Goal: Book appointment/travel/reservation

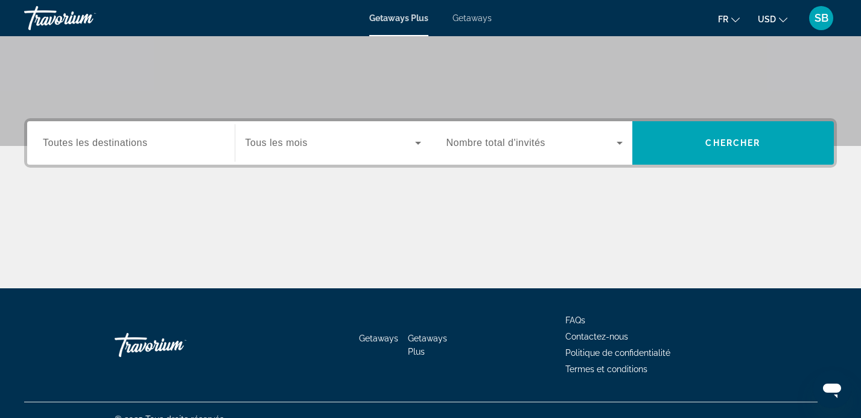
scroll to position [216, 0]
click at [116, 138] on span "Toutes les destinations" at bounding box center [95, 142] width 104 height 10
click at [116, 138] on input "Destination Toutes les destinations" at bounding box center [131, 143] width 176 height 14
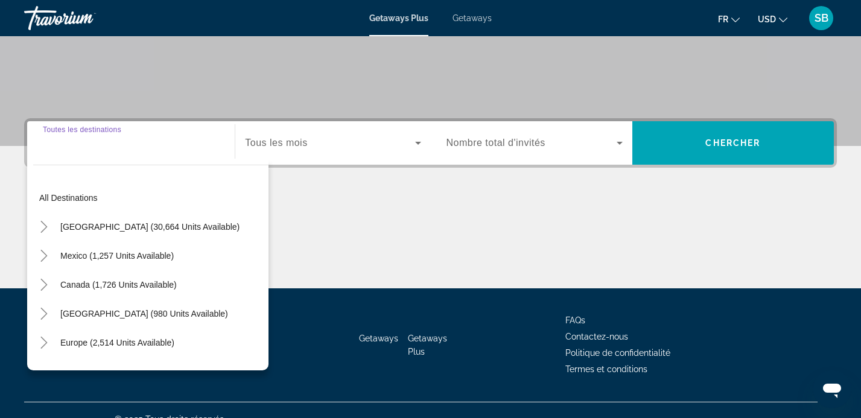
scroll to position [234, 0]
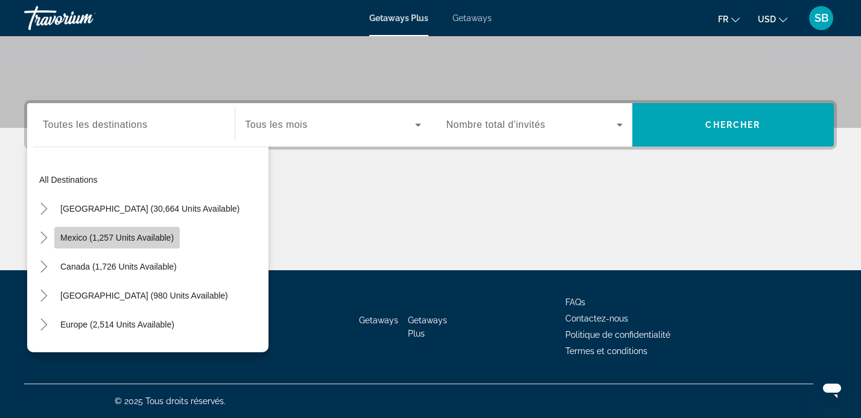
click at [70, 236] on span "Mexico (1,257 units available)" at bounding box center [116, 238] width 113 height 10
type input "**********"
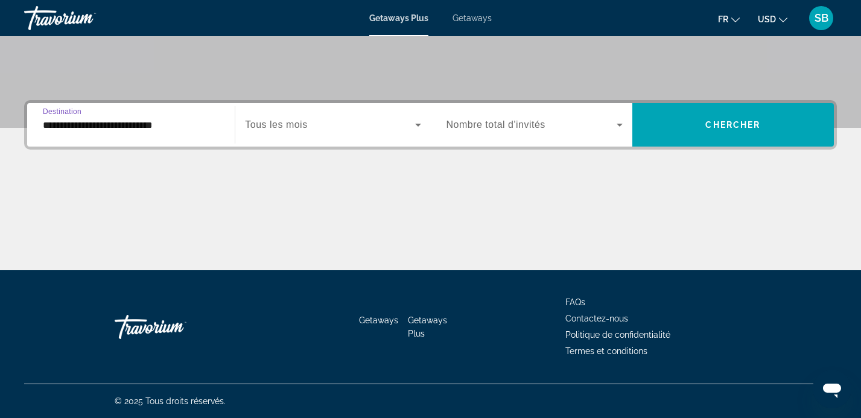
click at [412, 122] on icon "Search widget" at bounding box center [418, 125] width 14 height 14
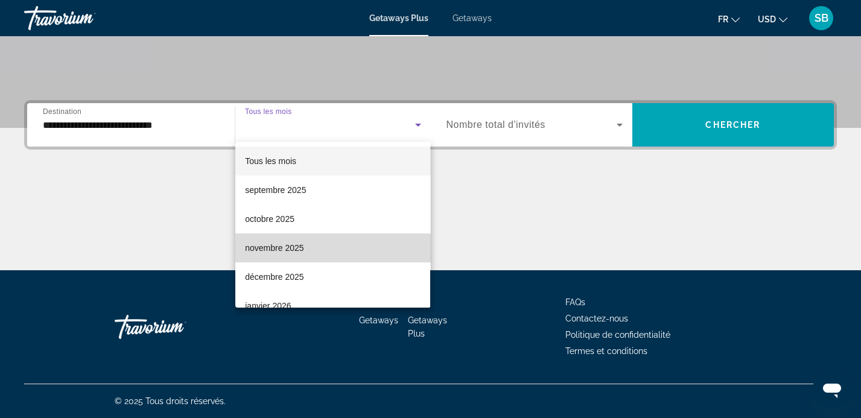
click at [287, 250] on span "novembre 2025" at bounding box center [274, 248] width 58 height 14
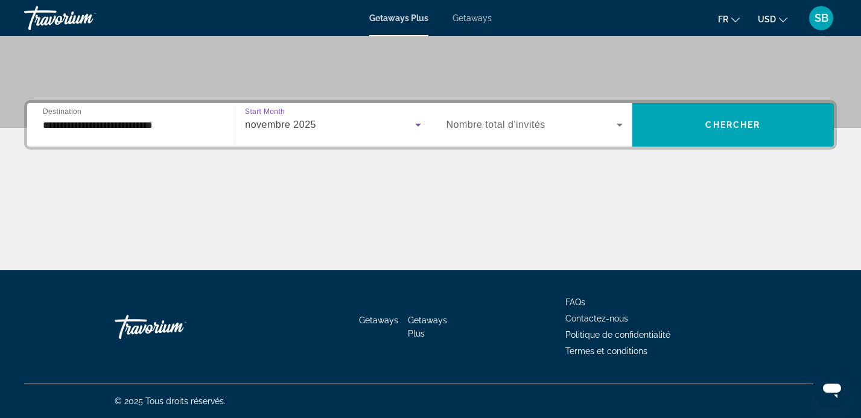
click at [565, 131] on span "Search widget" at bounding box center [531, 125] width 170 height 14
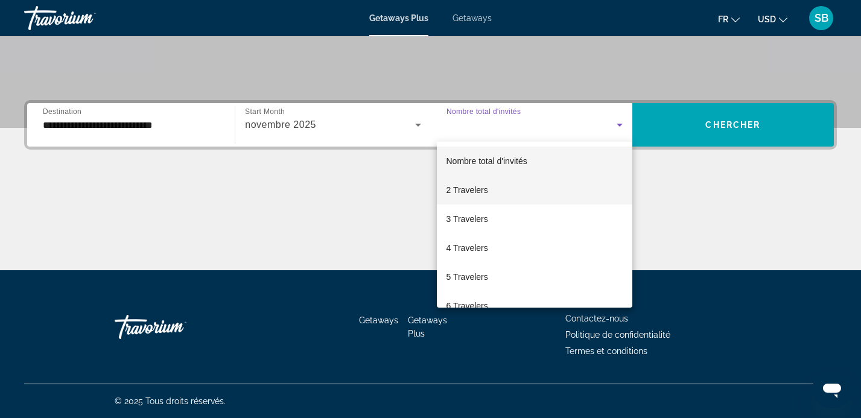
click at [469, 197] on span "2 Travelers" at bounding box center [467, 190] width 42 height 14
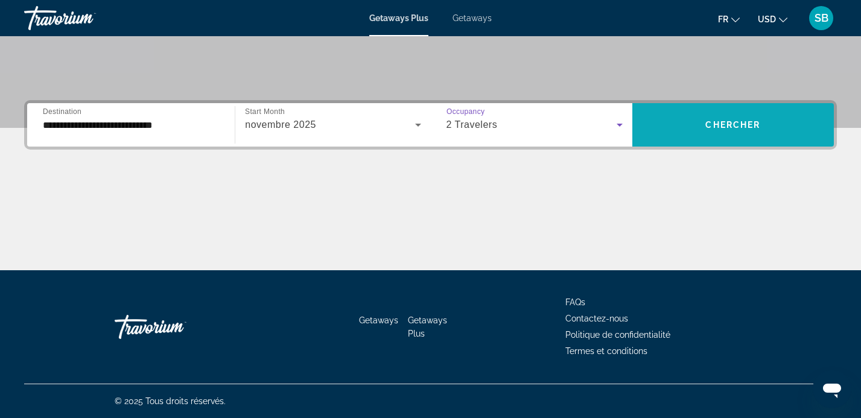
click at [713, 126] on span "Chercher" at bounding box center [732, 125] width 55 height 10
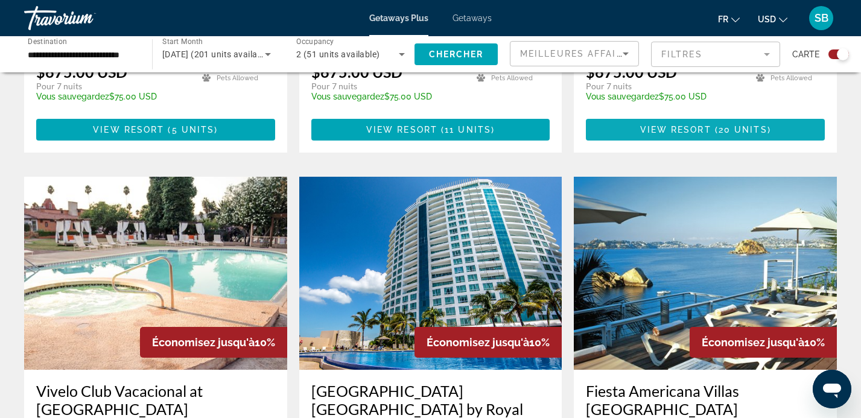
scroll to position [1146, 0]
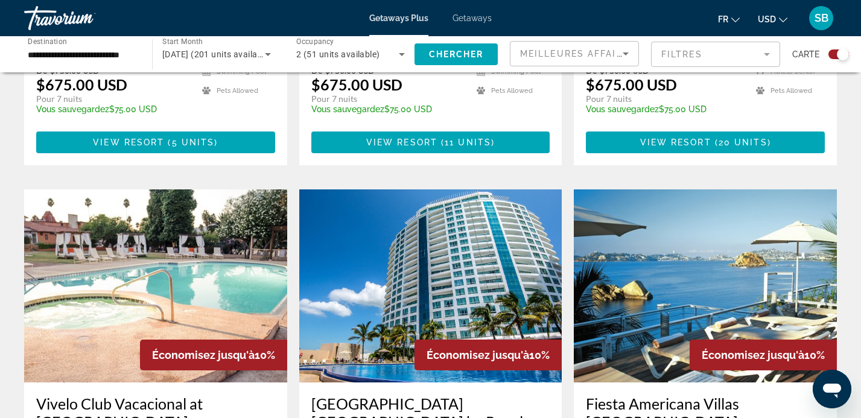
click at [781, 14] on mat-icon "Change currency" at bounding box center [782, 18] width 8 height 8
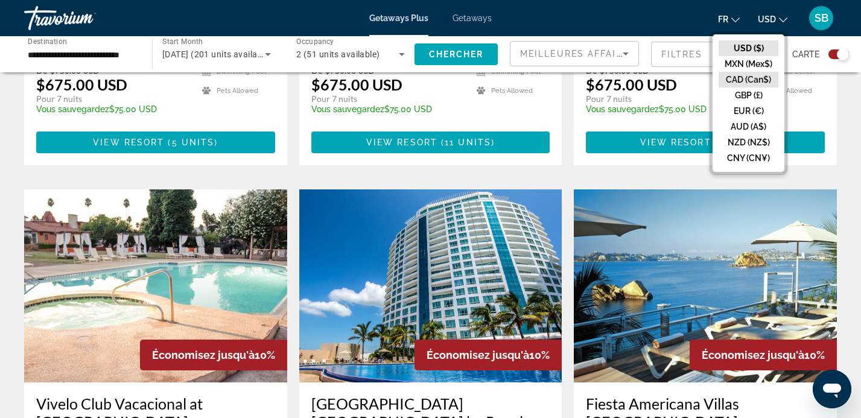
click at [743, 79] on button "CAD (Can$)" at bounding box center [748, 80] width 60 height 16
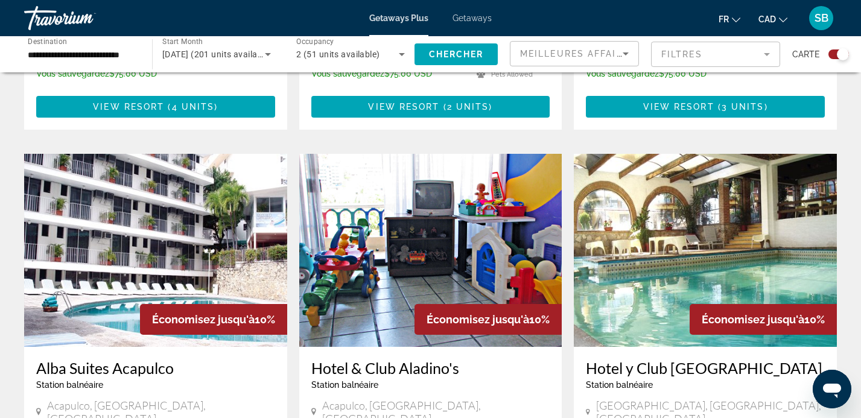
scroll to position [632, 0]
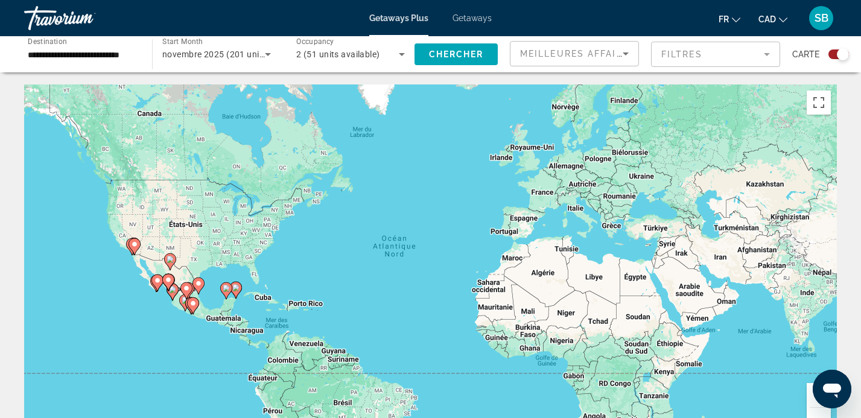
click at [830, 56] on div "Search widget" at bounding box center [838, 54] width 21 height 10
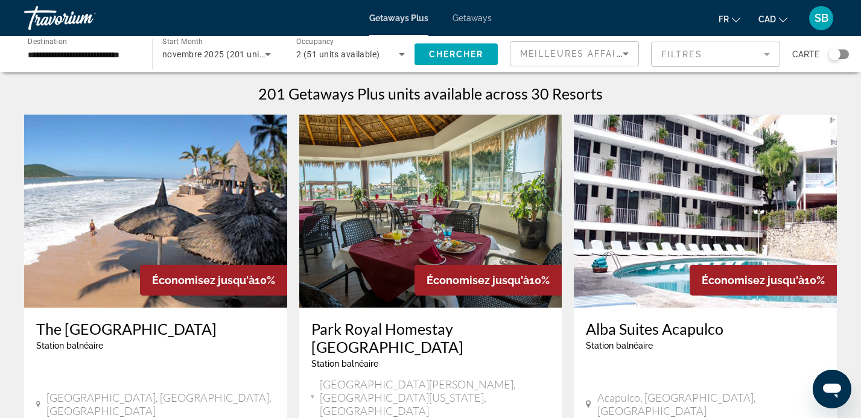
click at [623, 51] on icon "Sort by" at bounding box center [625, 53] width 14 height 14
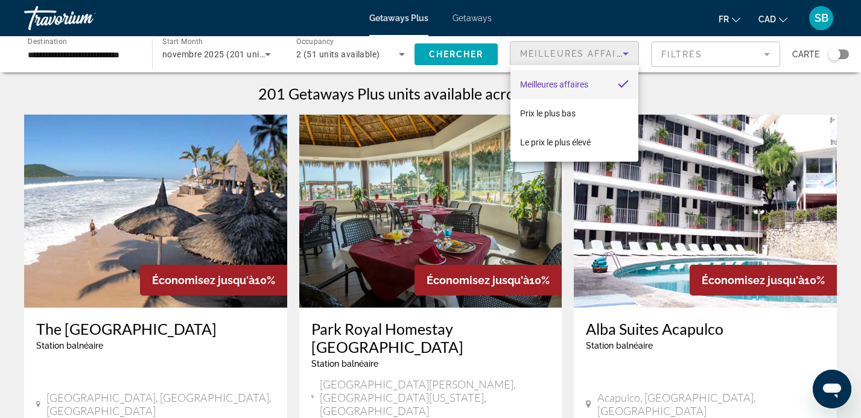
click at [848, 126] on div at bounding box center [430, 209] width 861 height 418
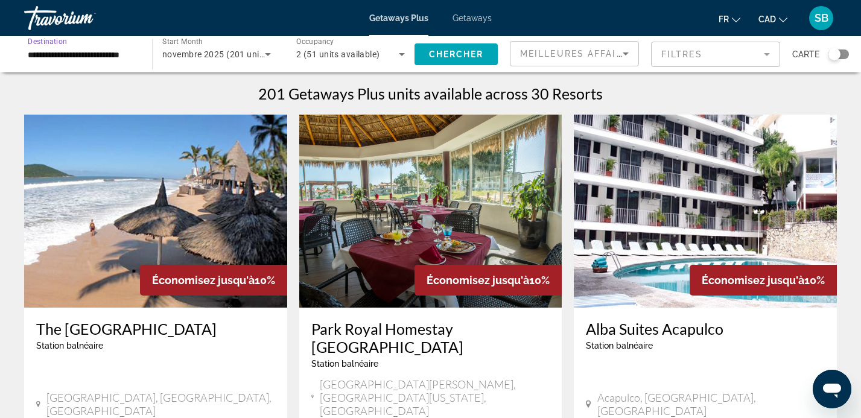
click at [129, 49] on input "**********" at bounding box center [82, 55] width 109 height 14
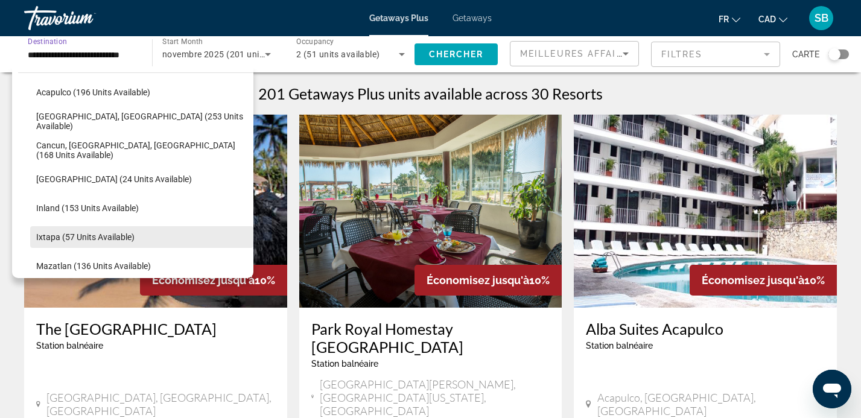
scroll to position [96, 0]
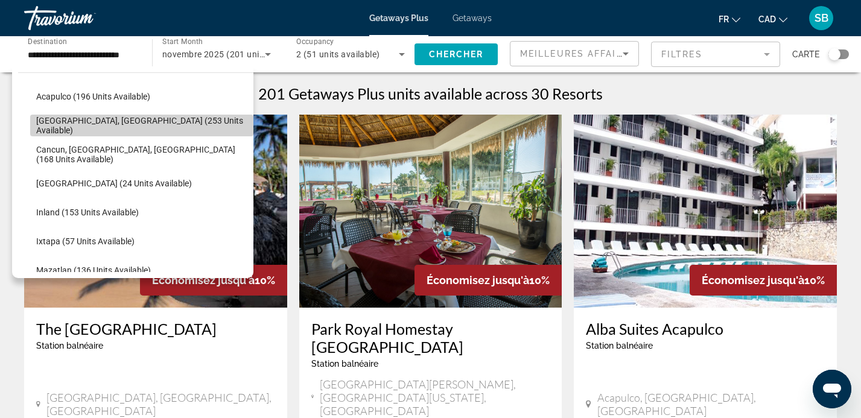
click at [128, 119] on span "Search widget" at bounding box center [141, 125] width 223 height 29
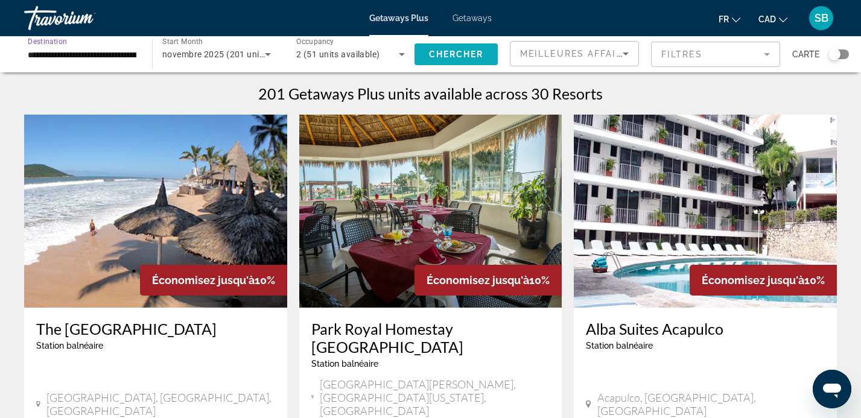
click at [440, 46] on span "Search widget" at bounding box center [455, 54] width 83 height 29
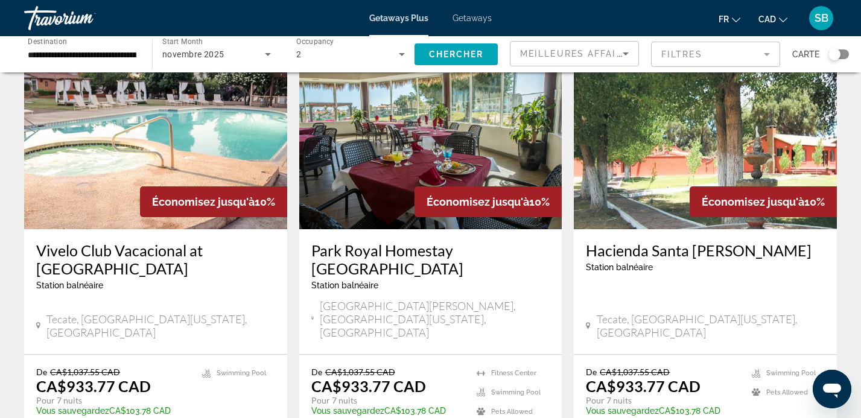
scroll to position [28, 0]
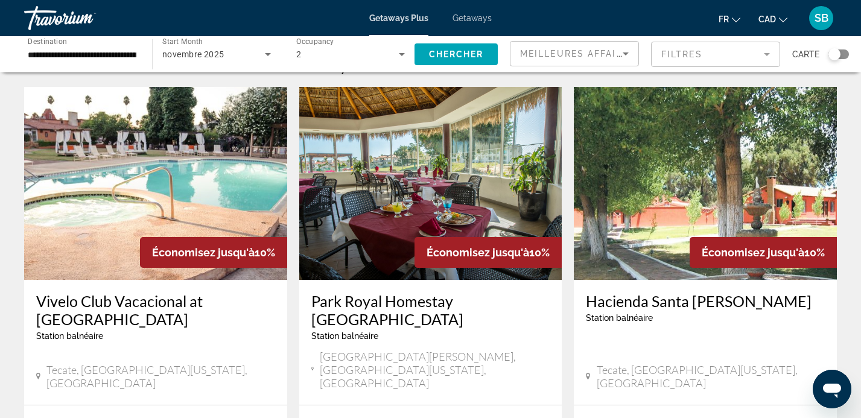
click at [273, 51] on icon "Search widget" at bounding box center [268, 54] width 14 height 14
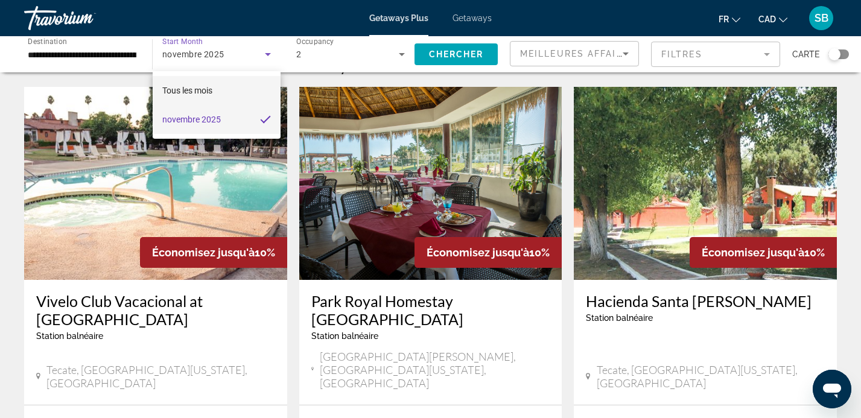
click at [223, 90] on mat-option "Tous les mois" at bounding box center [217, 90] width 128 height 29
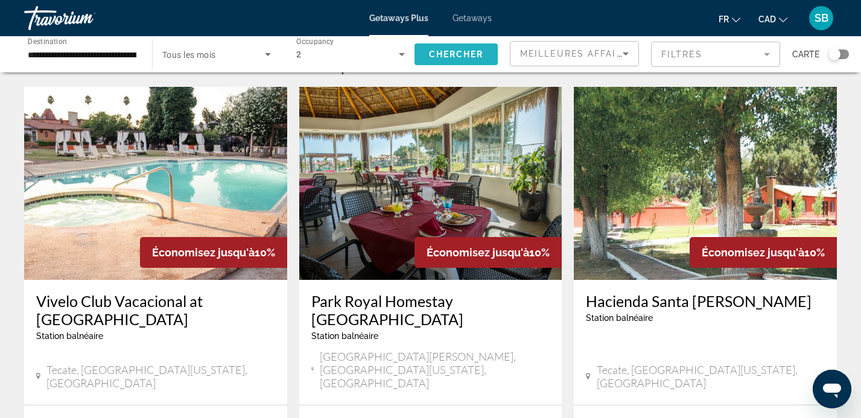
click at [460, 51] on span "Chercher" at bounding box center [456, 54] width 55 height 10
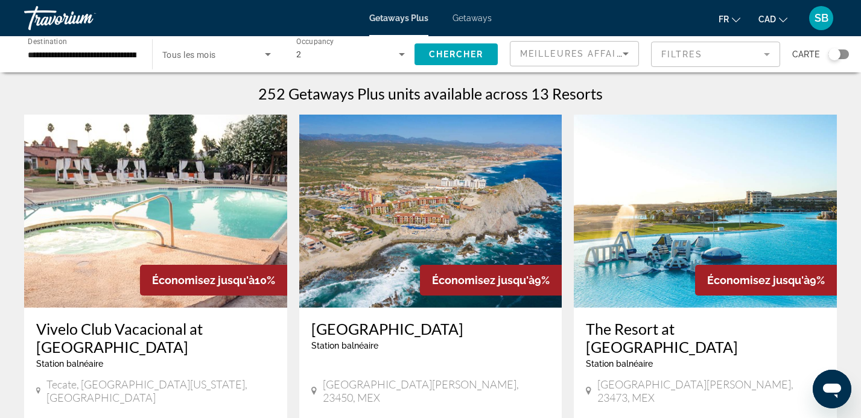
scroll to position [28, 0]
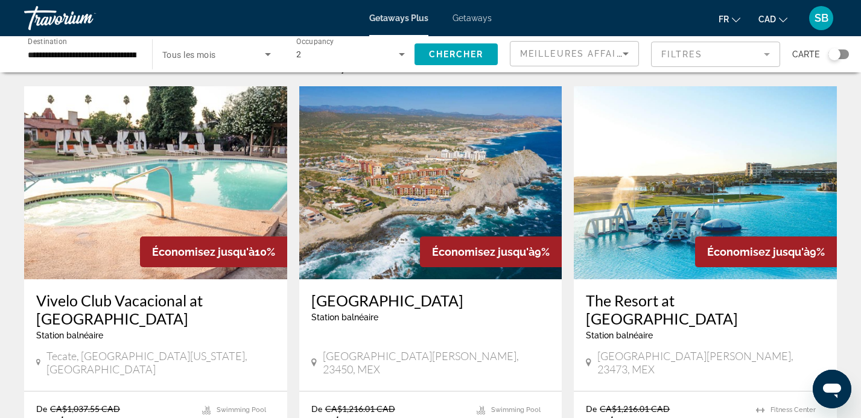
click at [626, 52] on icon "Sort by" at bounding box center [625, 53] width 6 height 3
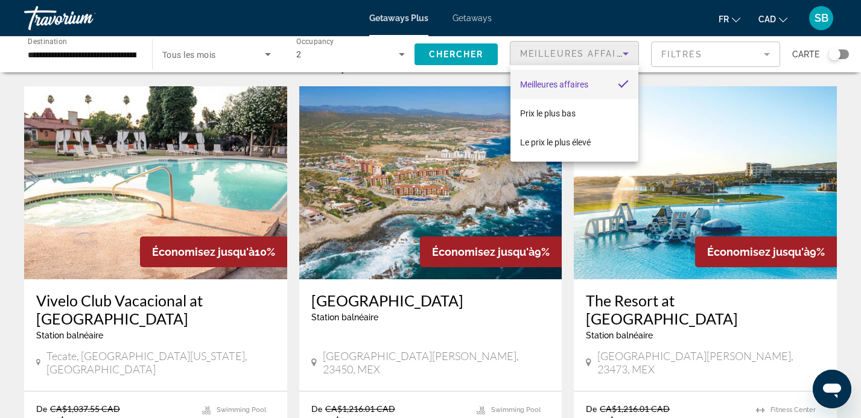
click at [722, 50] on div at bounding box center [430, 209] width 861 height 418
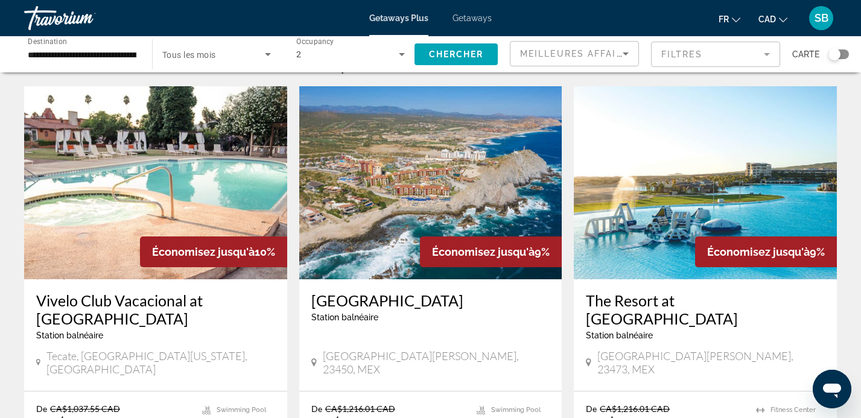
click at [772, 54] on mat-form-field "Filtres" at bounding box center [715, 54] width 129 height 25
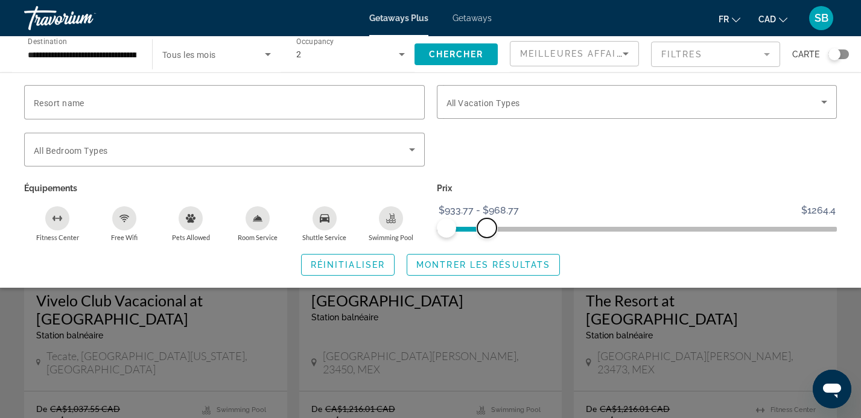
drag, startPoint x: 826, startPoint y: 222, endPoint x: 487, endPoint y: 219, distance: 339.5
click at [487, 219] on span "ngx-slider-max" at bounding box center [486, 227] width 19 height 19
click at [466, 54] on span "Chercher" at bounding box center [456, 54] width 55 height 10
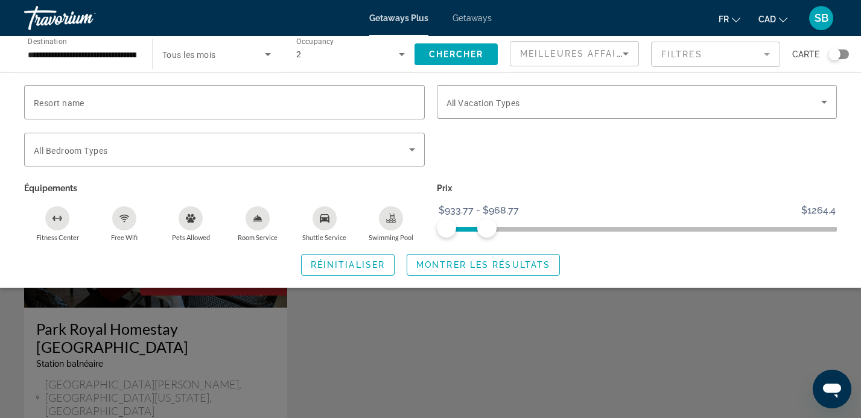
click at [257, 10] on div "Getaways Plus Getaways fr English Español Français Italiano Português русский C…" at bounding box center [430, 17] width 861 height 31
click at [270, 55] on icon "Search widget" at bounding box center [268, 54] width 14 height 14
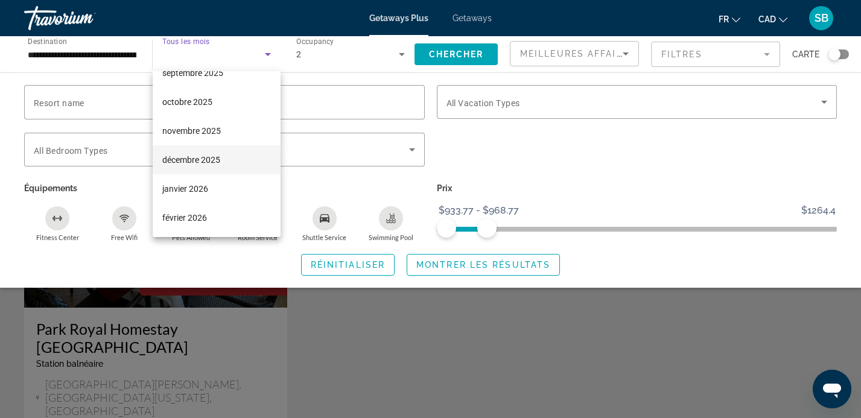
scroll to position [46, 0]
click at [203, 191] on span "janvier 2026" at bounding box center [185, 189] width 46 height 14
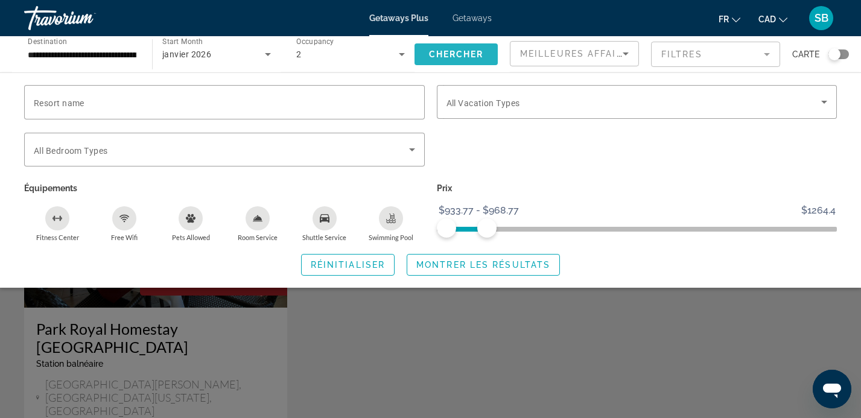
click at [450, 49] on span "Chercher" at bounding box center [456, 54] width 55 height 10
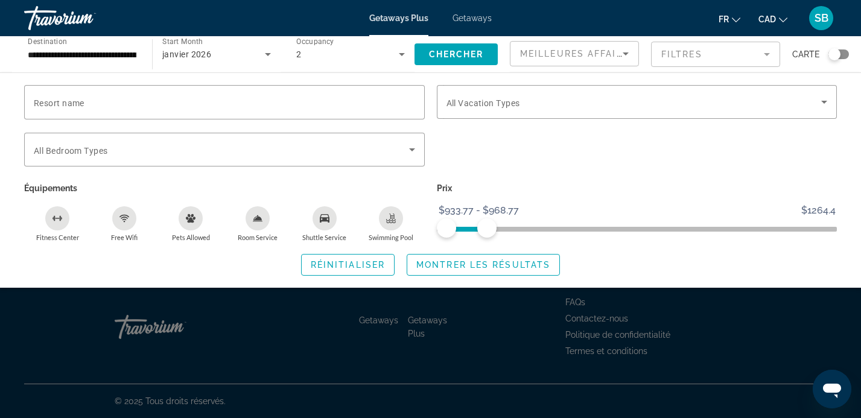
click at [62, 220] on icon "Fitness Center" at bounding box center [57, 218] width 10 height 10
click at [386, 216] on icon "Swimming Pool" at bounding box center [391, 218] width 10 height 10
drag, startPoint x: 487, startPoint y: 221, endPoint x: 432, endPoint y: 215, distance: 55.3
click at [437, 227] on ngx-slider "$933.77 $1264.4 $933.77 $933.77 $933.77 - $933.77" at bounding box center [637, 228] width 400 height 2
drag, startPoint x: 446, startPoint y: 226, endPoint x: 465, endPoint y: 227, distance: 18.7
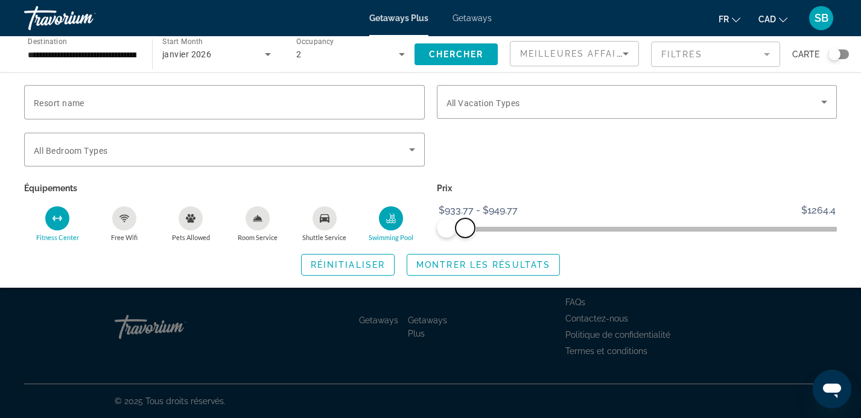
click at [465, 227] on span "ngx-slider-max" at bounding box center [464, 227] width 19 height 19
click at [509, 267] on span "Montrer les résultats" at bounding box center [483, 265] width 134 height 10
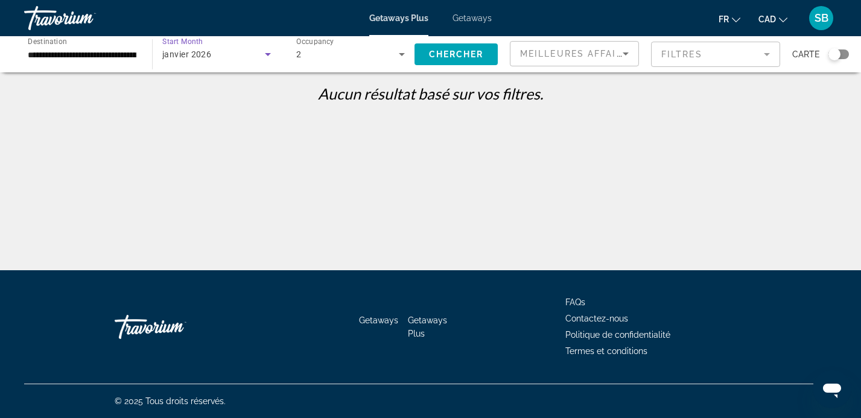
click at [261, 55] on icon "Search widget" at bounding box center [268, 54] width 14 height 14
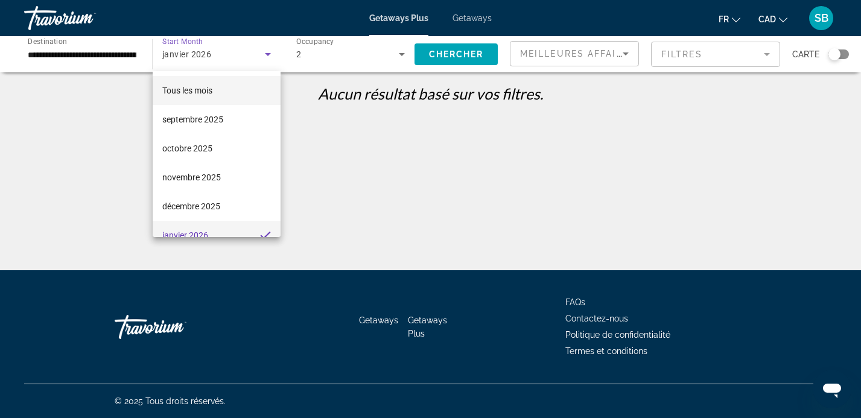
click at [194, 86] on span "Tous les mois" at bounding box center [187, 91] width 50 height 10
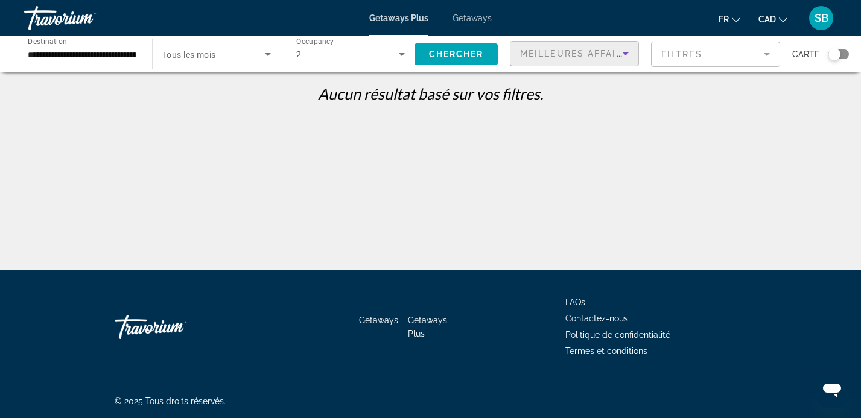
click at [598, 52] on span "Meilleures affaires" at bounding box center [578, 54] width 116 height 10
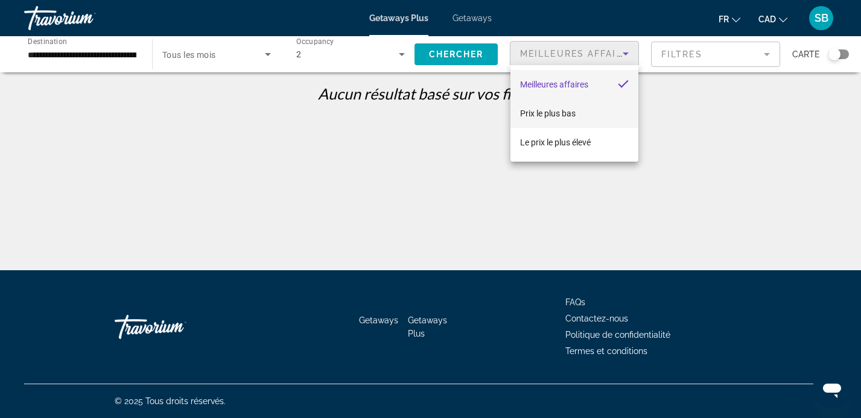
click at [561, 120] on span "Prix ​​le plus bas" at bounding box center [547, 113] width 55 height 14
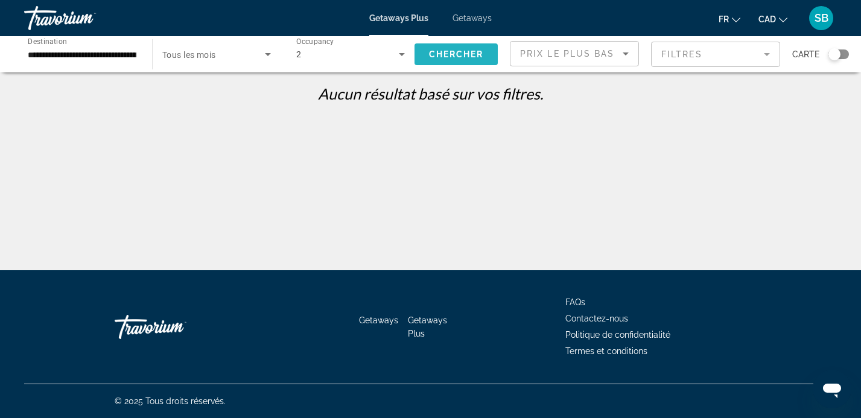
click at [460, 51] on span "Chercher" at bounding box center [456, 54] width 55 height 10
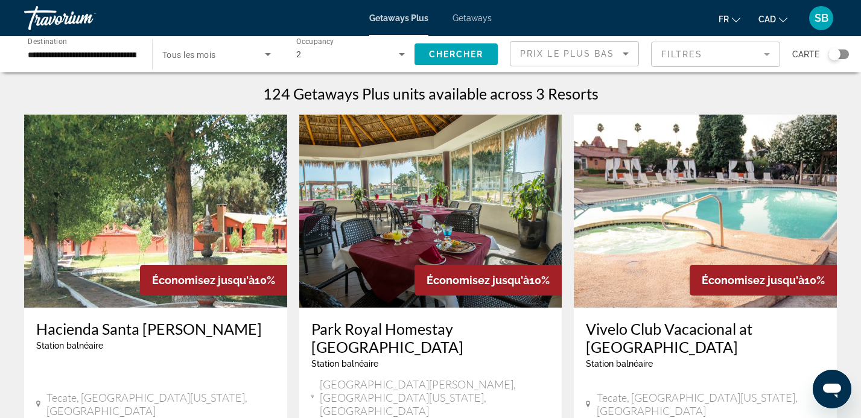
click at [63, 59] on input "**********" at bounding box center [82, 55] width 109 height 14
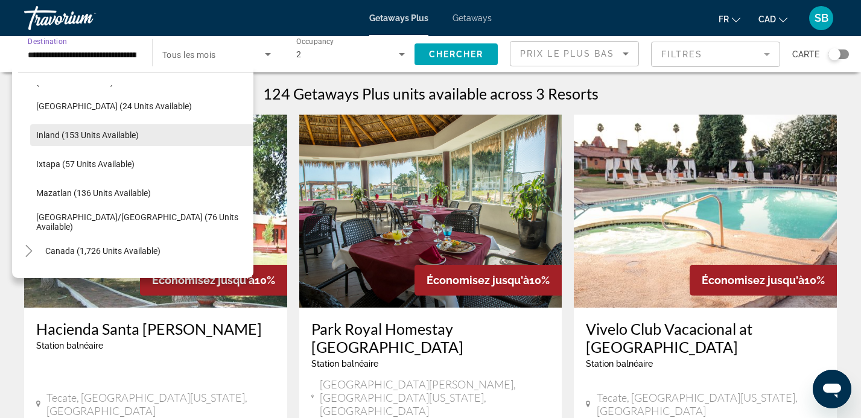
scroll to position [174, 0]
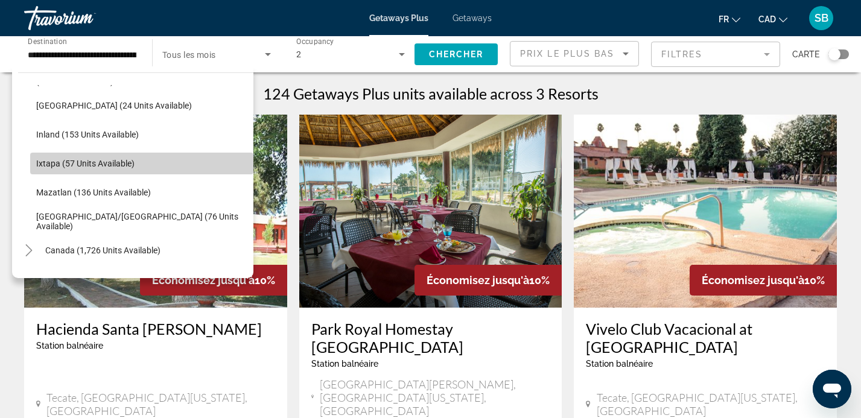
click at [51, 166] on span "Ixtapa (57 units available)" at bounding box center [85, 164] width 98 height 10
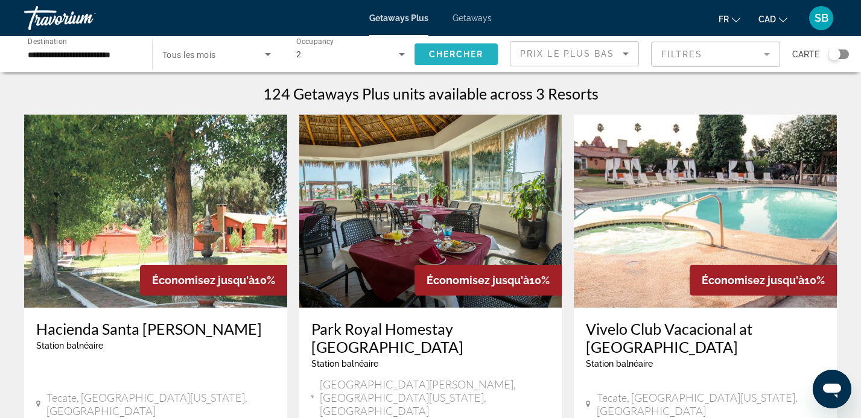
click at [470, 52] on span "Chercher" at bounding box center [456, 54] width 55 height 10
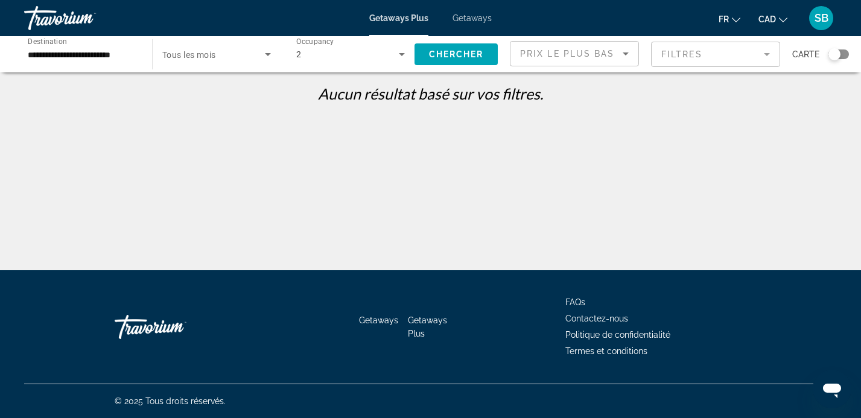
click at [674, 66] on mat-form-field "Filtres" at bounding box center [715, 54] width 129 height 25
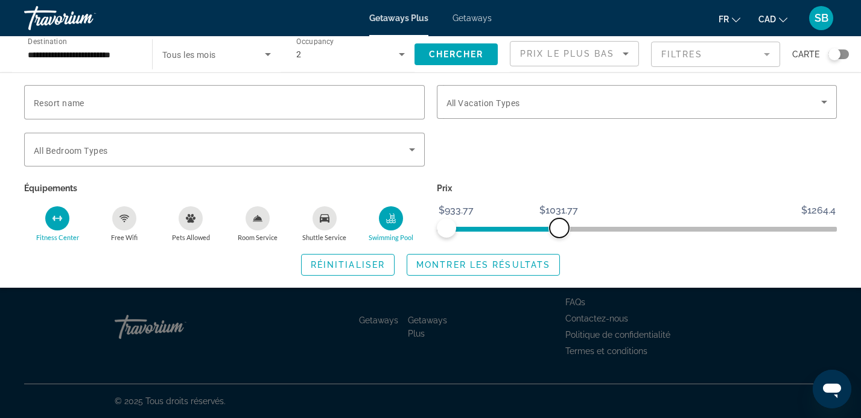
drag, startPoint x: 464, startPoint y: 227, endPoint x: 560, endPoint y: 226, distance: 96.5
click at [560, 226] on span "ngx-slider-max" at bounding box center [558, 227] width 19 height 19
click at [352, 271] on span "Search widget" at bounding box center [348, 264] width 92 height 29
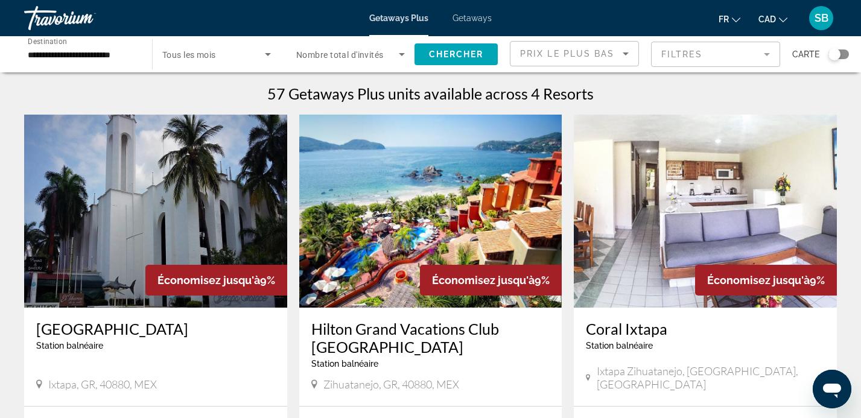
click at [117, 59] on input "**********" at bounding box center [82, 55] width 109 height 14
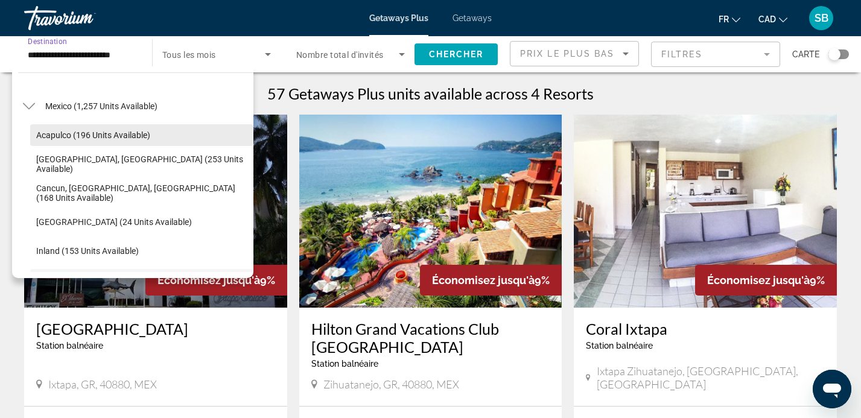
scroll to position [48, 0]
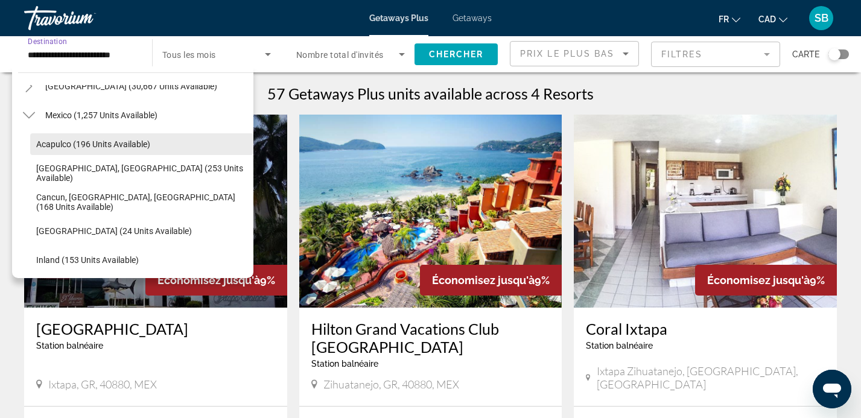
click at [49, 141] on span "Acapulco (196 units available)" at bounding box center [93, 144] width 114 height 10
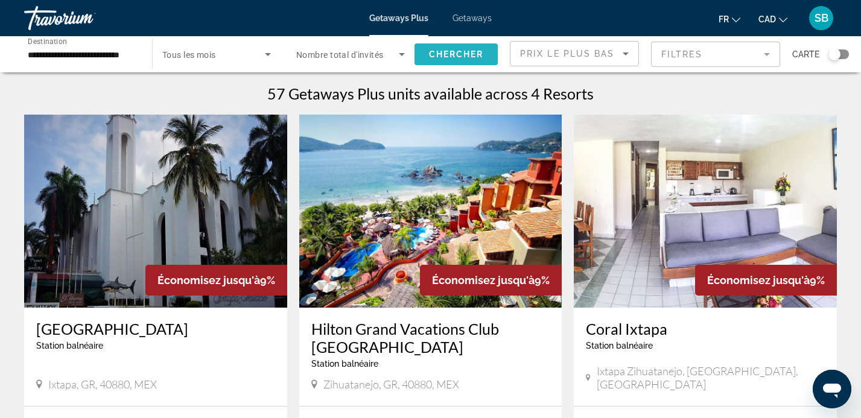
click at [459, 46] on span "Search widget" at bounding box center [455, 54] width 83 height 29
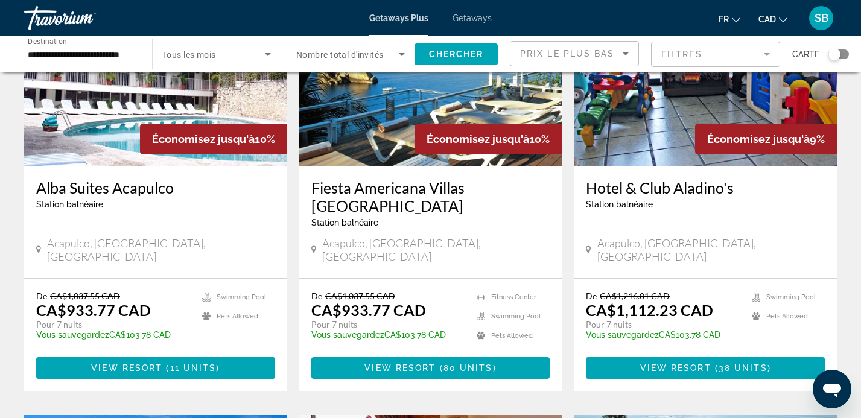
scroll to position [141, 0]
click at [123, 54] on input "**********" at bounding box center [82, 55] width 109 height 14
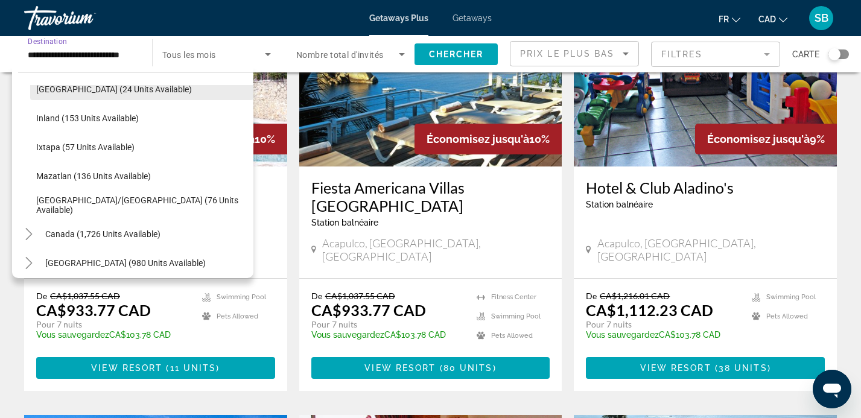
scroll to position [192, 0]
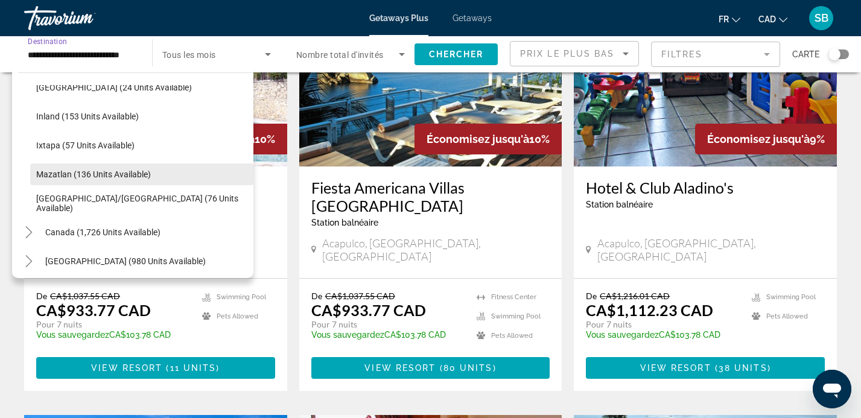
click at [62, 166] on span "Search widget" at bounding box center [141, 174] width 223 height 29
type input "**********"
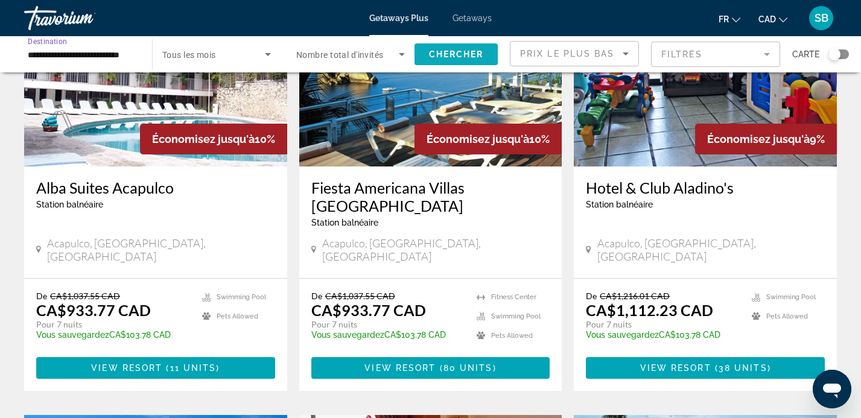
click at [454, 54] on span "Chercher" at bounding box center [456, 54] width 55 height 10
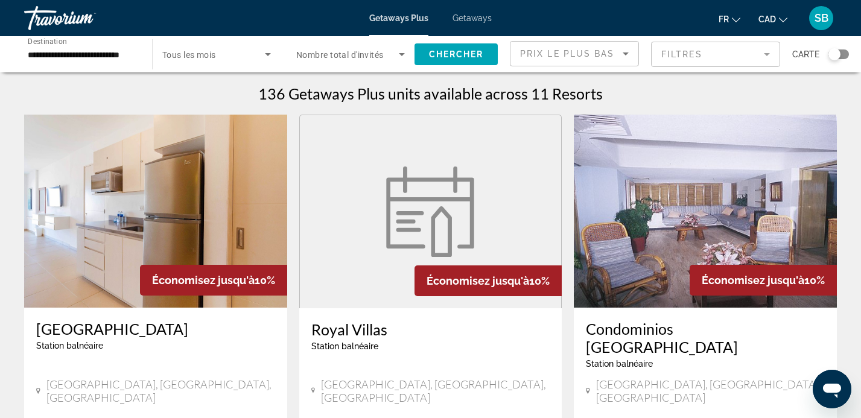
click at [482, 19] on span "Getaways" at bounding box center [471, 18] width 39 height 10
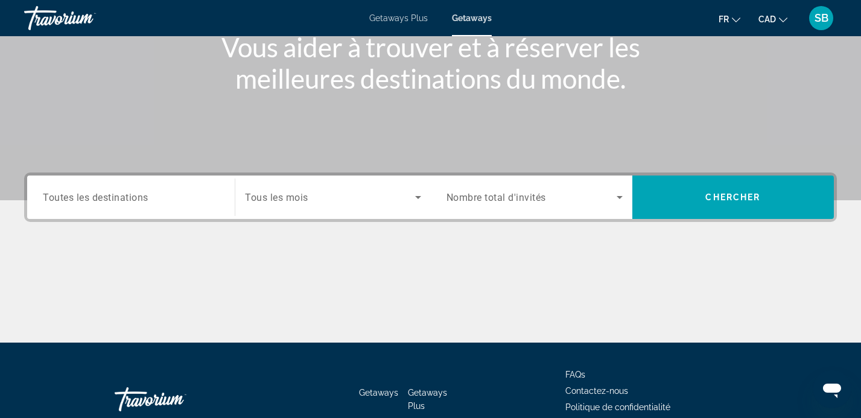
scroll to position [165, 0]
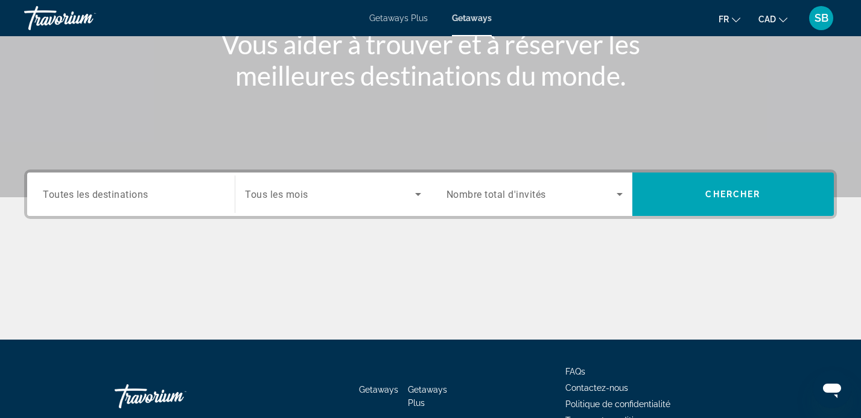
click at [157, 201] on input "Destination Toutes les destinations" at bounding box center [131, 195] width 176 height 14
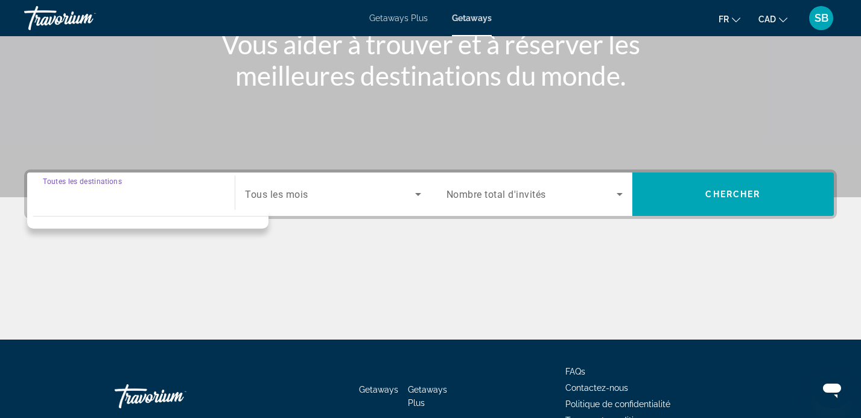
scroll to position [234, 0]
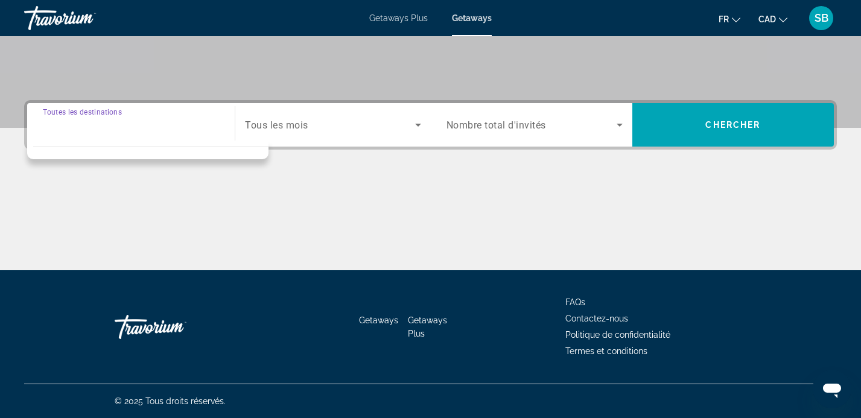
click at [110, 124] on input "Destination Toutes les destinations" at bounding box center [131, 125] width 176 height 14
click at [92, 114] on div "Destination Toutes les destinations" at bounding box center [131, 125] width 176 height 34
click at [98, 129] on input "Destination Toutes les destinations" at bounding box center [131, 125] width 176 height 14
click at [151, 131] on input "Destination Toutes les destinations" at bounding box center [131, 125] width 176 height 14
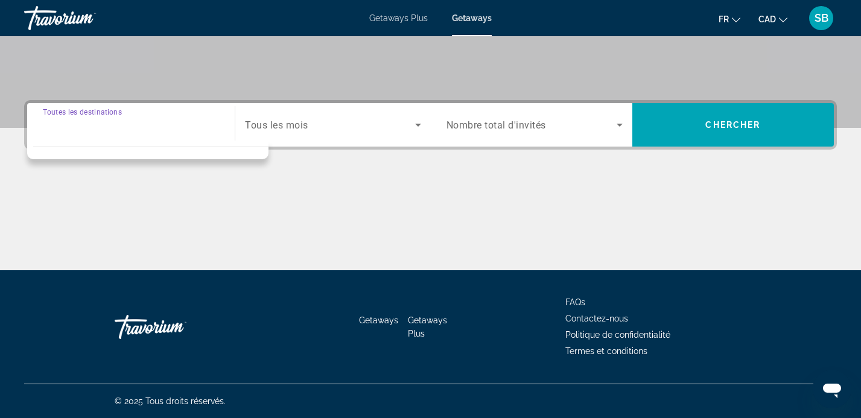
click at [152, 196] on div "Main content" at bounding box center [430, 225] width 812 height 90
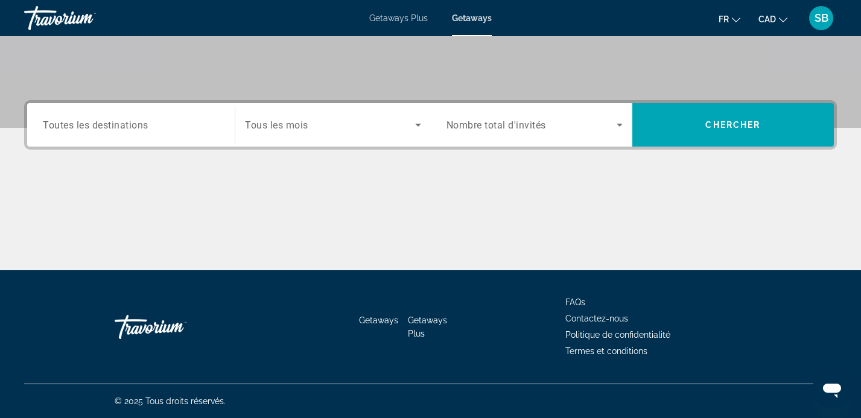
click at [122, 121] on span "Toutes les destinations" at bounding box center [96, 124] width 106 height 11
click at [122, 121] on input "Destination Toutes les destinations" at bounding box center [131, 125] width 176 height 14
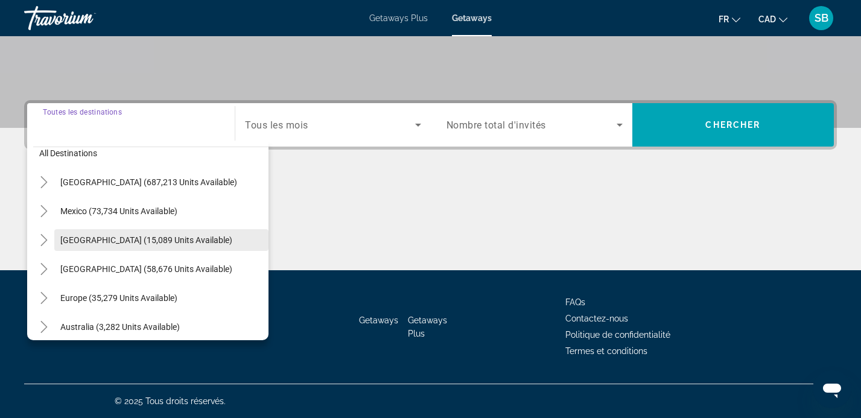
scroll to position [16, 0]
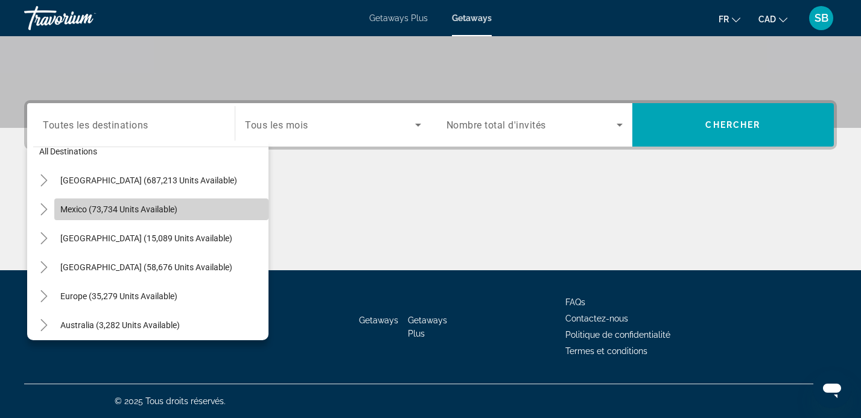
click at [117, 202] on span "Search widget" at bounding box center [161, 209] width 214 height 29
type input "**********"
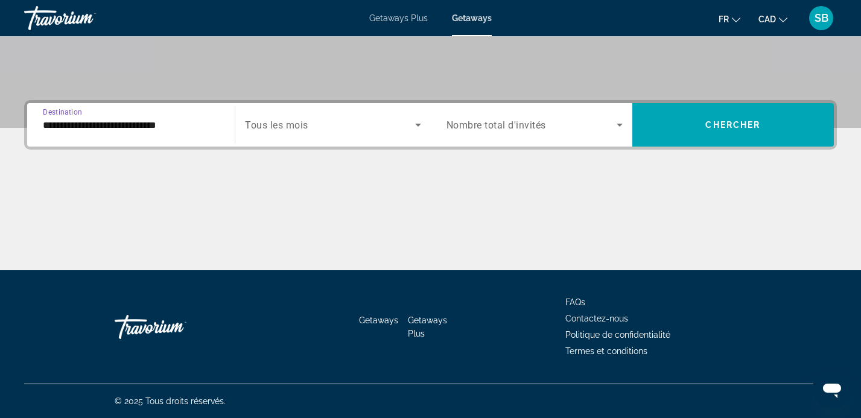
click at [511, 121] on span "Nombre total d'invités" at bounding box center [495, 124] width 99 height 11
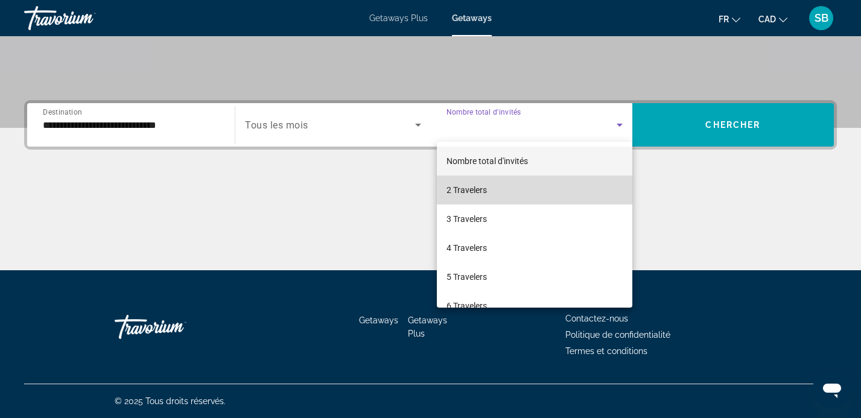
click at [460, 185] on span "2 Travelers" at bounding box center [466, 190] width 40 height 14
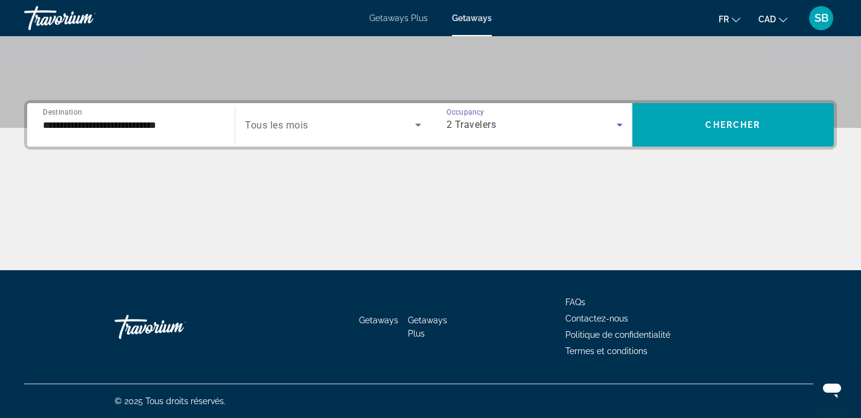
click at [414, 124] on icon "Search widget" at bounding box center [418, 125] width 14 height 14
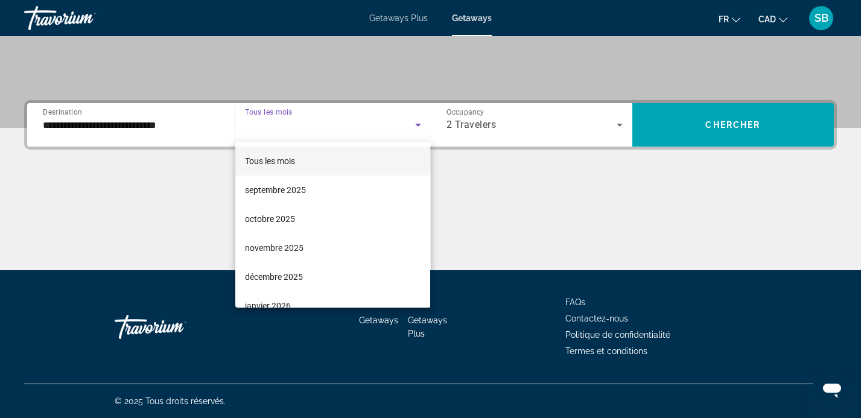
click at [712, 128] on div at bounding box center [430, 209] width 861 height 418
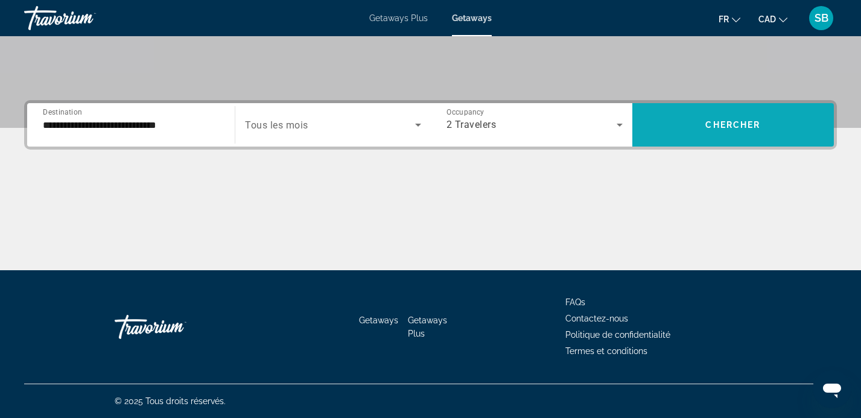
click at [750, 122] on span "Chercher" at bounding box center [732, 125] width 55 height 10
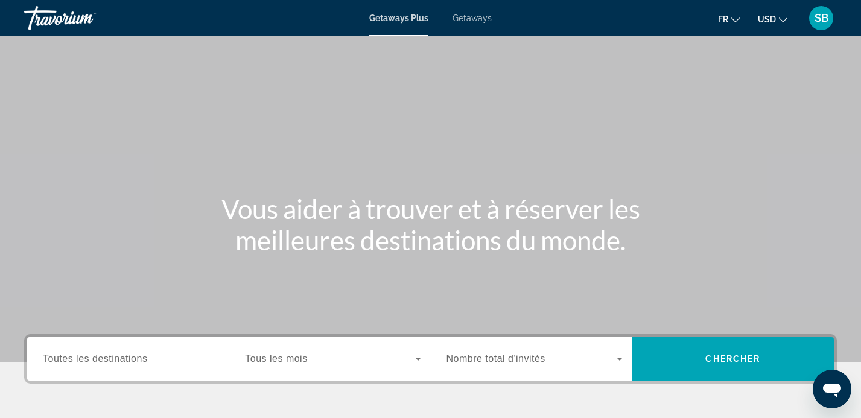
click at [473, 17] on span "Getaways" at bounding box center [471, 18] width 39 height 10
click at [136, 364] on input "Destination Toutes les destinations" at bounding box center [131, 359] width 176 height 14
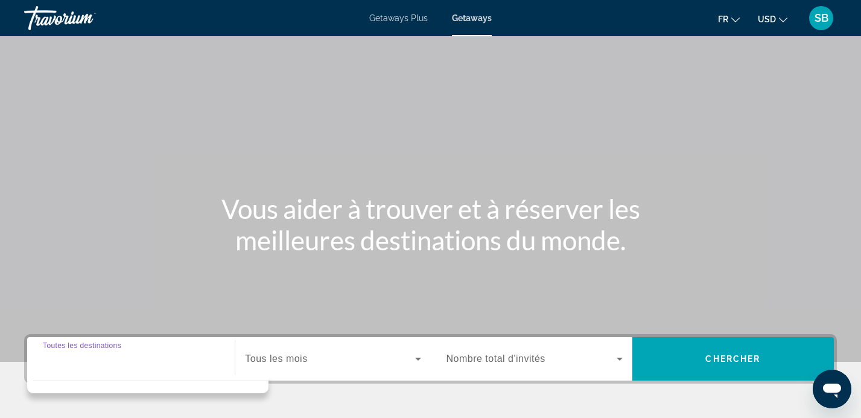
scroll to position [234, 0]
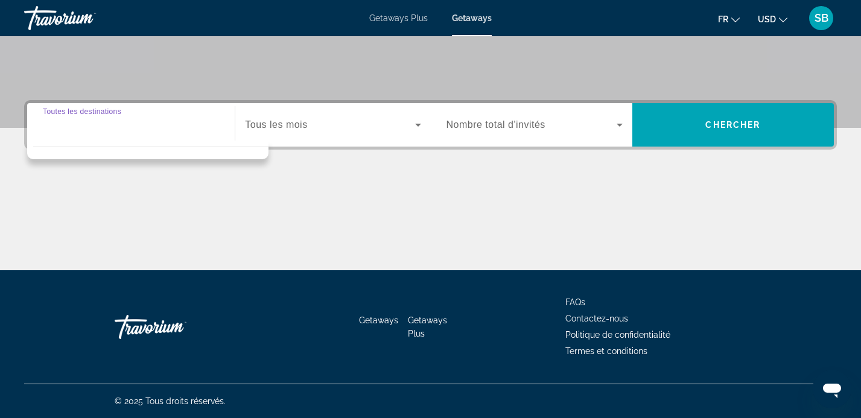
click at [92, 127] on input "Destination Toutes les destinations" at bounding box center [131, 125] width 176 height 14
click at [86, 113] on div "Destination Toutes les destinations" at bounding box center [131, 125] width 176 height 34
click at [84, 121] on input "Destination Toutes les destinations" at bounding box center [131, 125] width 176 height 14
click at [81, 132] on div "Search widget" at bounding box center [131, 125] width 176 height 34
click at [81, 136] on div "Search widget" at bounding box center [131, 125] width 176 height 34
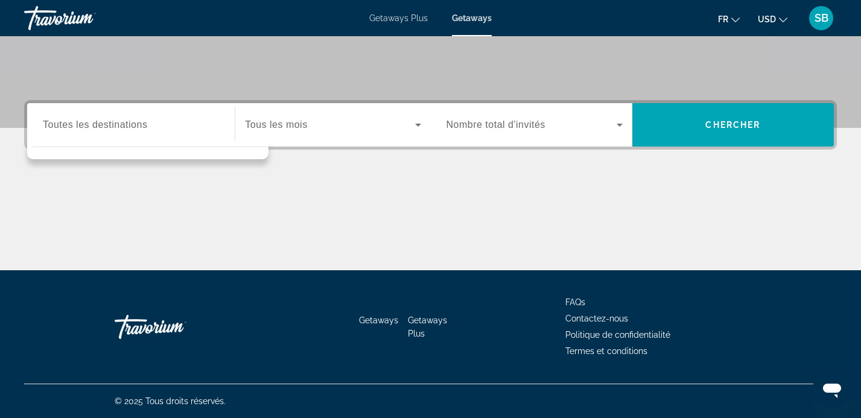
click at [81, 136] on div "Search widget" at bounding box center [131, 125] width 176 height 34
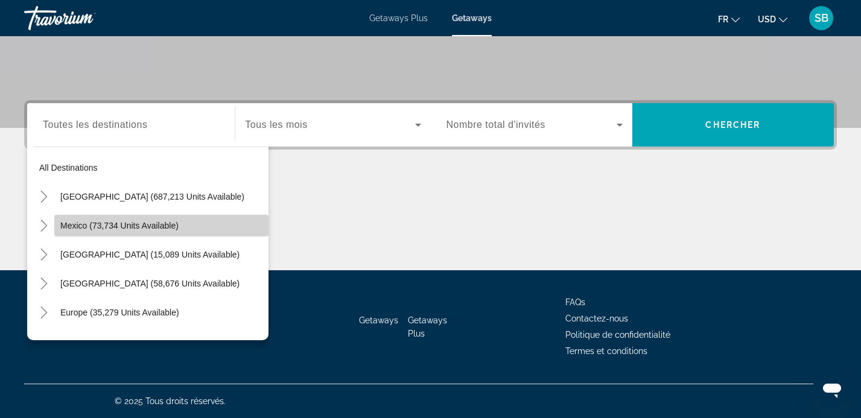
click at [78, 223] on span "Mexico (73,734 units available)" at bounding box center [119, 226] width 118 height 10
type input "**********"
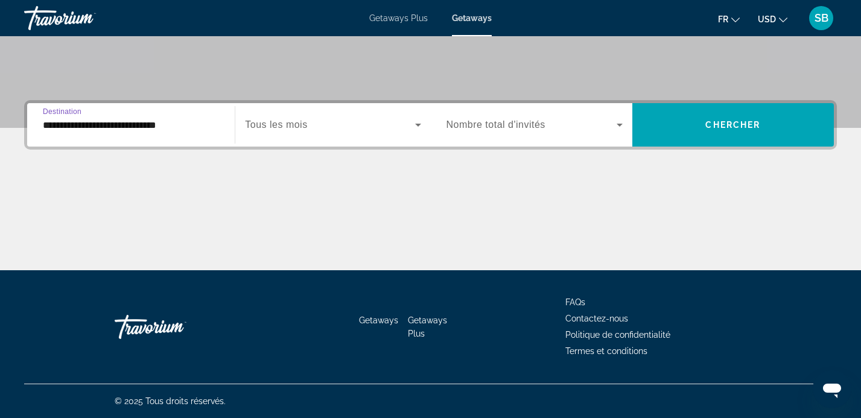
click at [619, 124] on icon "Search widget" at bounding box center [619, 125] width 6 height 3
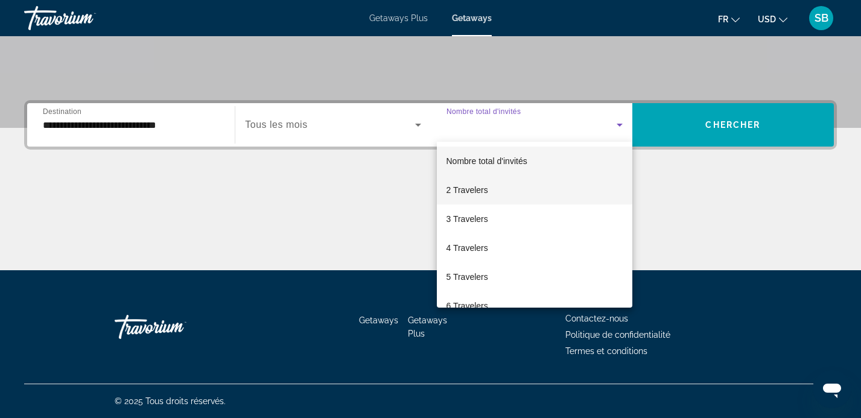
click at [487, 188] on span "2 Travelers" at bounding box center [467, 190] width 42 height 14
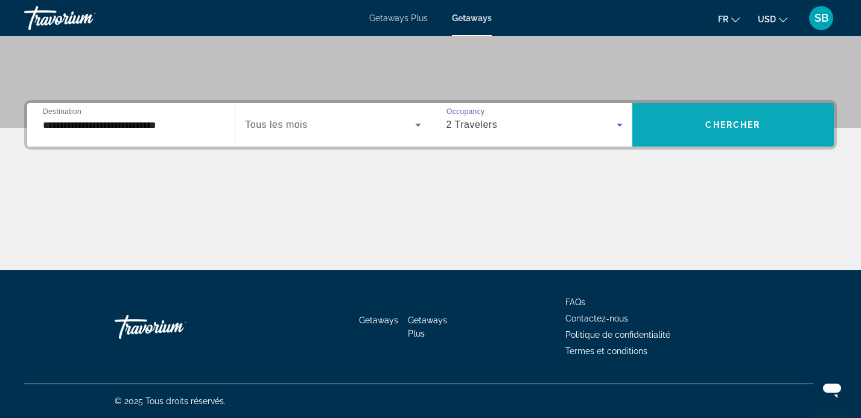
click at [717, 115] on span "Search widget" at bounding box center [732, 124] width 201 height 29
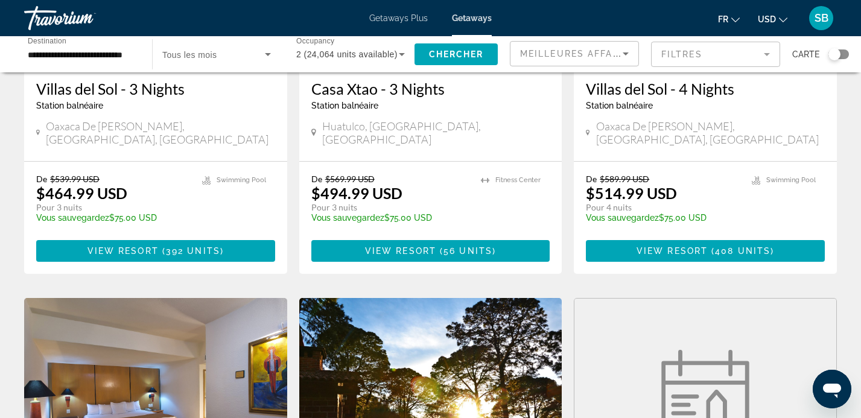
scroll to position [206, 0]
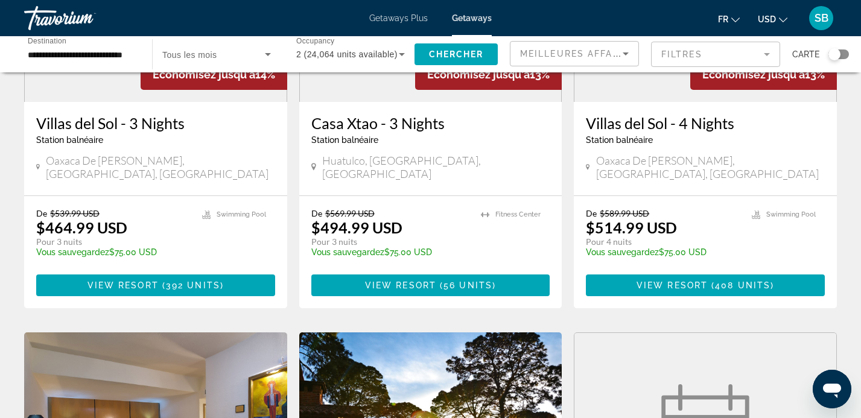
click at [780, 14] on mat-icon "Change currency" at bounding box center [782, 18] width 8 height 8
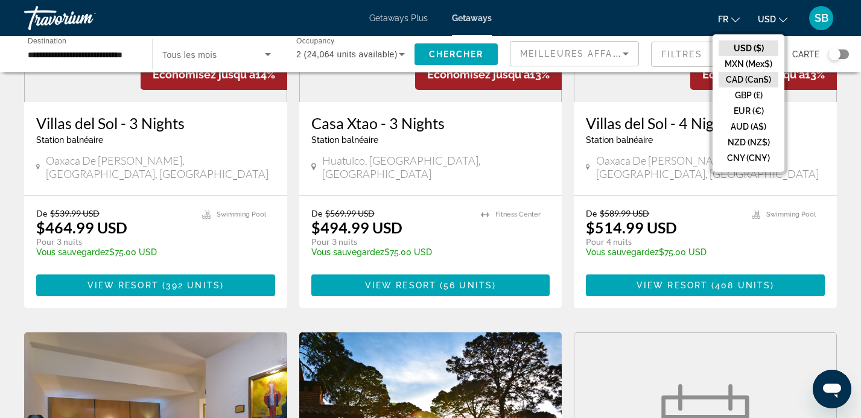
click at [745, 80] on button "CAD (Can$)" at bounding box center [748, 80] width 60 height 16
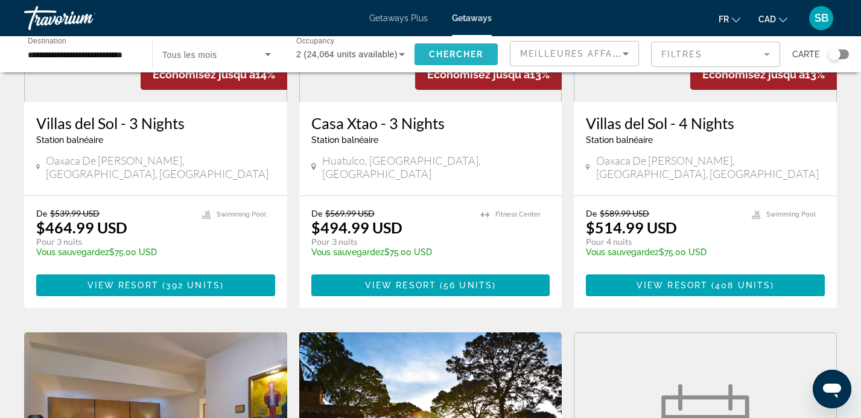
click at [456, 55] on span "Chercher" at bounding box center [456, 54] width 55 height 10
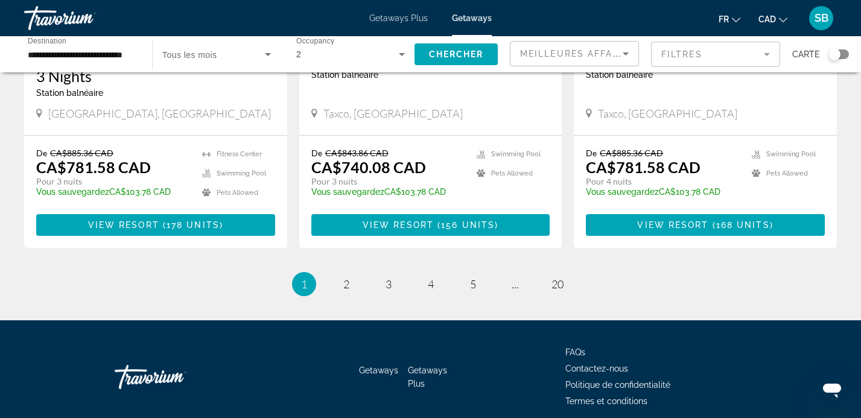
scroll to position [1568, 0]
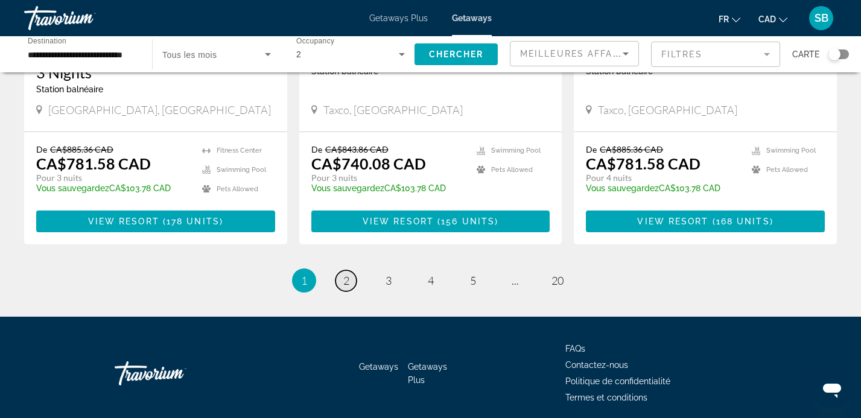
click at [345, 274] on span "2" at bounding box center [346, 280] width 6 height 13
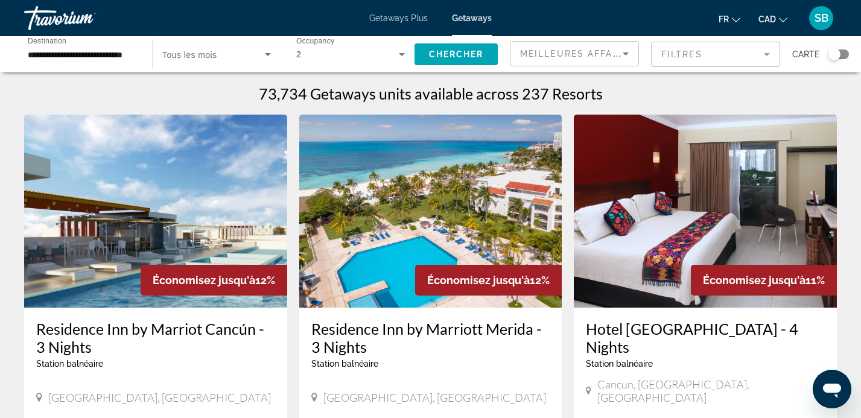
click at [747, 54] on mat-form-field "Filtres" at bounding box center [715, 54] width 129 height 25
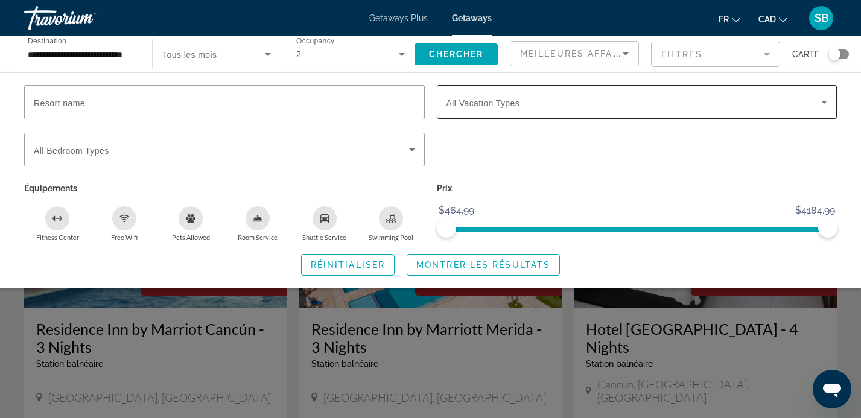
click at [825, 107] on icon "Search widget" at bounding box center [823, 102] width 14 height 14
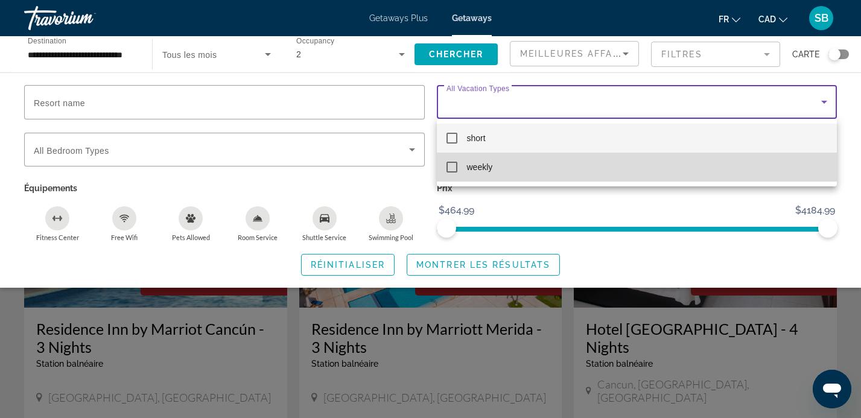
click at [447, 168] on mat-pseudo-checkbox at bounding box center [451, 167] width 11 height 11
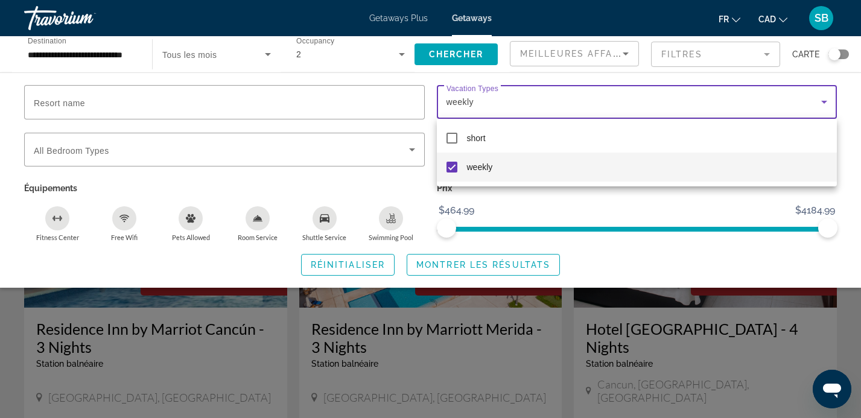
click at [350, 267] on div at bounding box center [430, 209] width 861 height 418
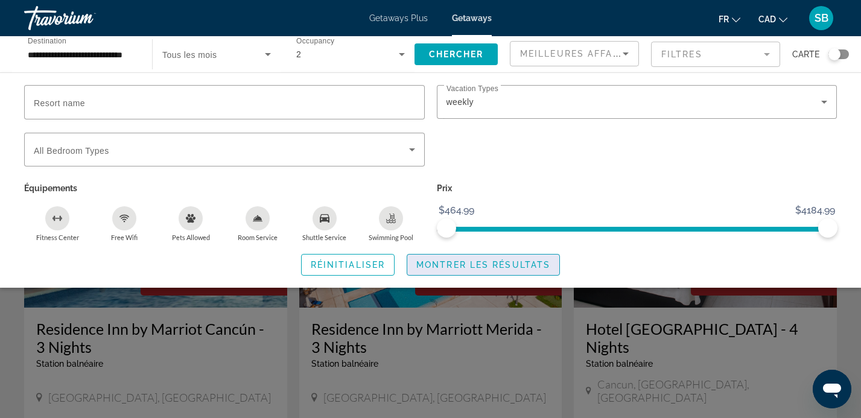
click at [471, 266] on span "Montrer les résultats" at bounding box center [483, 265] width 134 height 10
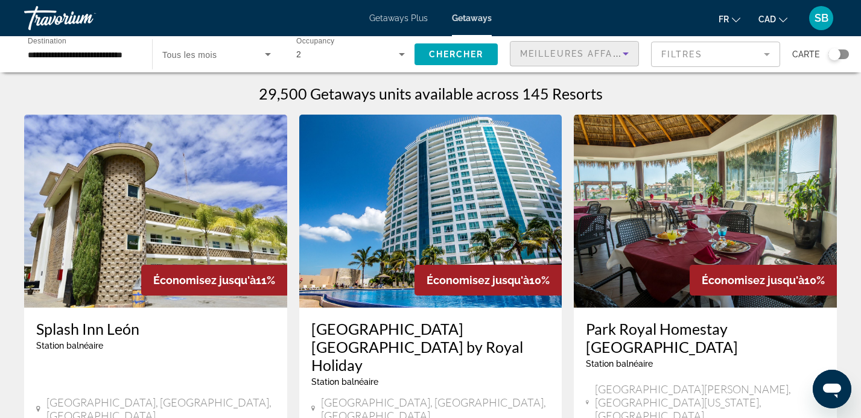
click at [628, 52] on icon "Sort by" at bounding box center [625, 53] width 14 height 14
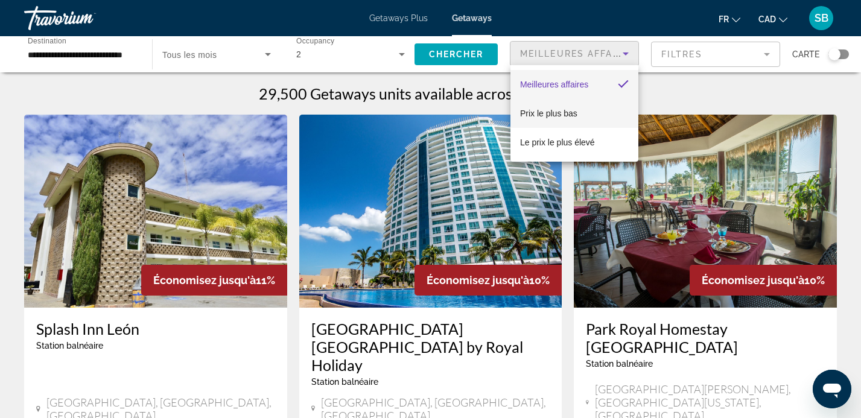
click at [591, 112] on mat-option "Prix ​​le plus bas" at bounding box center [574, 113] width 128 height 29
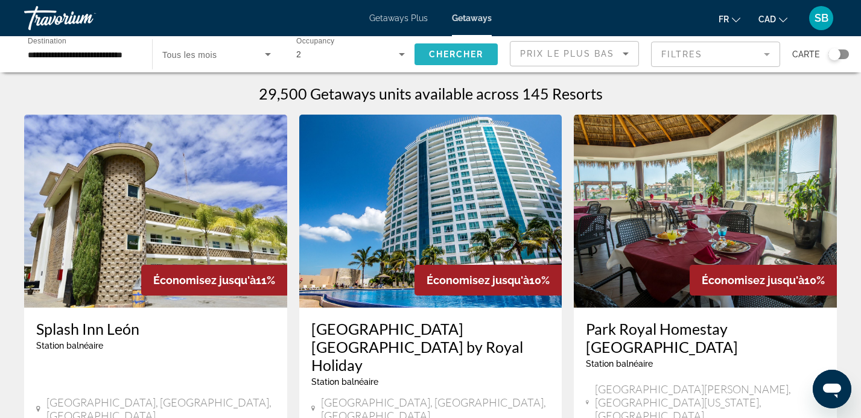
click at [478, 51] on span "Chercher" at bounding box center [456, 54] width 55 height 10
